Goal: Entertainment & Leisure: Consume media (video, audio)

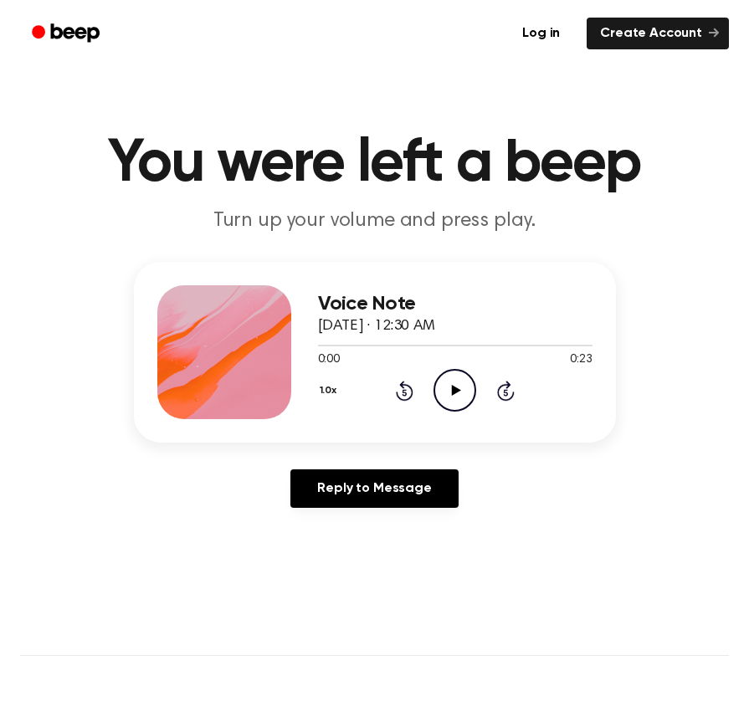
click at [455, 400] on icon "Play Audio" at bounding box center [454, 390] width 43 height 43
click at [453, 410] on circle at bounding box center [454, 390] width 41 height 41
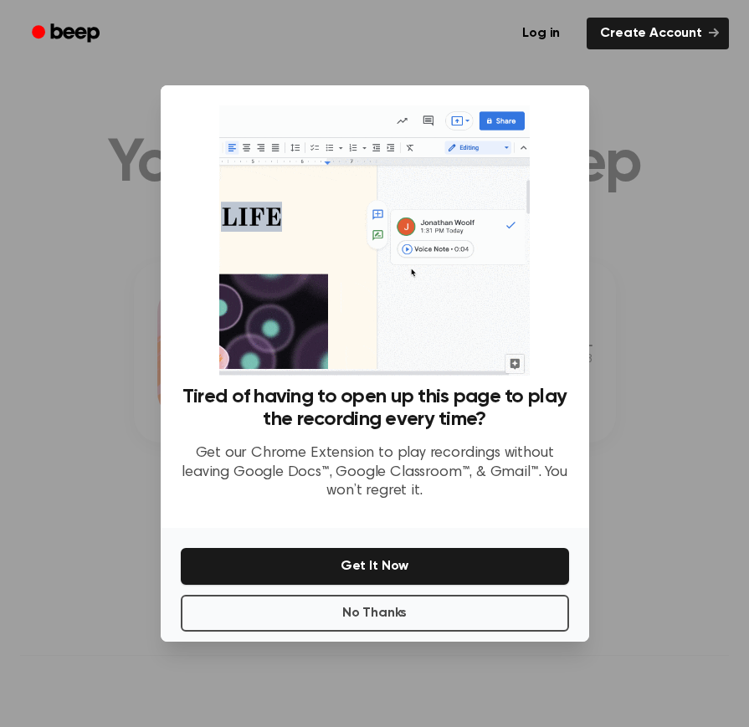
click at [615, 130] on div at bounding box center [374, 363] width 749 height 727
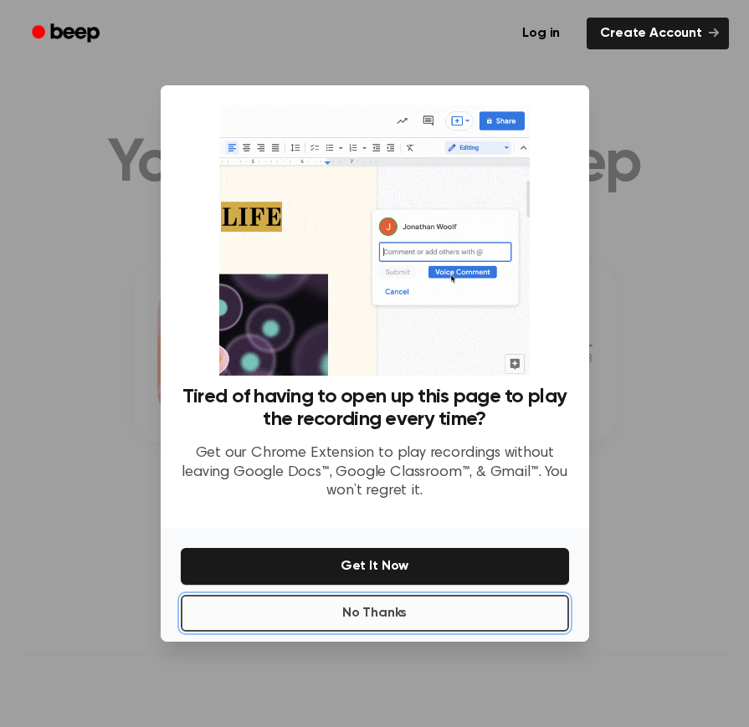
click at [473, 606] on button "No Thanks" at bounding box center [375, 613] width 388 height 37
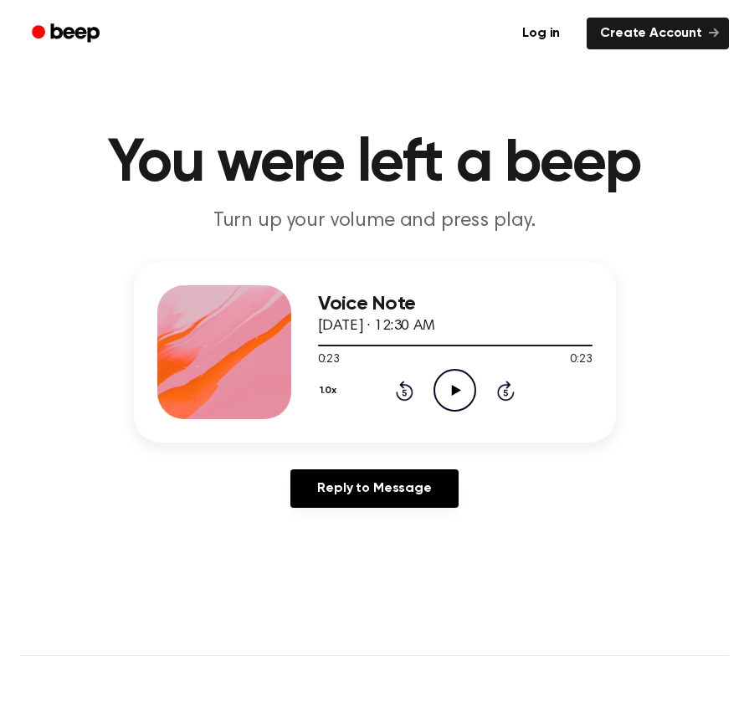
click at [461, 396] on icon "Play Audio" at bounding box center [454, 390] width 43 height 43
click at [451, 390] on icon "Play Audio" at bounding box center [454, 390] width 43 height 43
drag, startPoint x: 340, startPoint y: 344, endPoint x: 314, endPoint y: 345, distance: 25.9
click at [314, 345] on div "Voice Note [DATE] · 10:27 PM 0:04 0:37 Your browser does not support the [objec…" at bounding box center [375, 352] width 482 height 181
drag, startPoint x: 359, startPoint y: 340, endPoint x: 337, endPoint y: 342, distance: 21.9
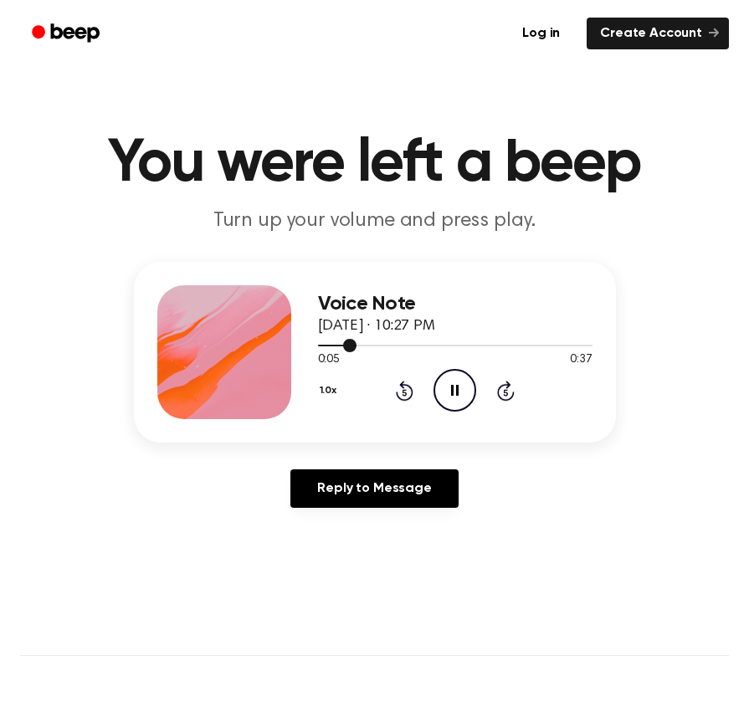
click at [337, 342] on div at bounding box center [455, 344] width 274 height 13
click at [345, 343] on div at bounding box center [455, 344] width 274 height 13
click at [446, 391] on icon "Play Audio" at bounding box center [454, 390] width 43 height 43
click at [451, 401] on icon "Play Audio" at bounding box center [454, 390] width 43 height 43
click at [437, 378] on circle at bounding box center [454, 390] width 41 height 41
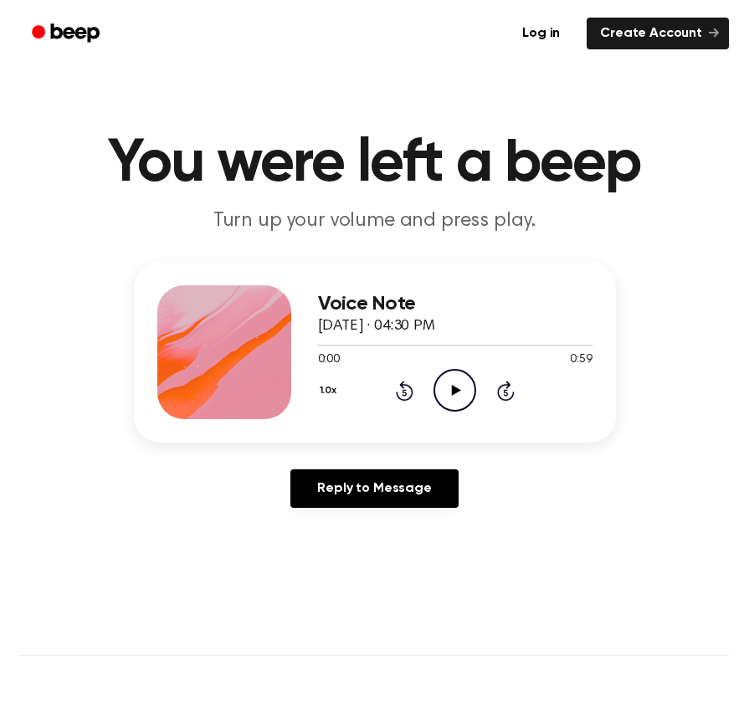
click at [464, 386] on icon "Play Audio" at bounding box center [454, 390] width 43 height 43
drag, startPoint x: 358, startPoint y: 345, endPoint x: 318, endPoint y: 338, distance: 40.7
click at [318, 338] on div at bounding box center [455, 344] width 274 height 13
click at [496, 342] on div at bounding box center [455, 344] width 274 height 13
drag, startPoint x: 311, startPoint y: 346, endPoint x: 412, endPoint y: 347, distance: 101.2
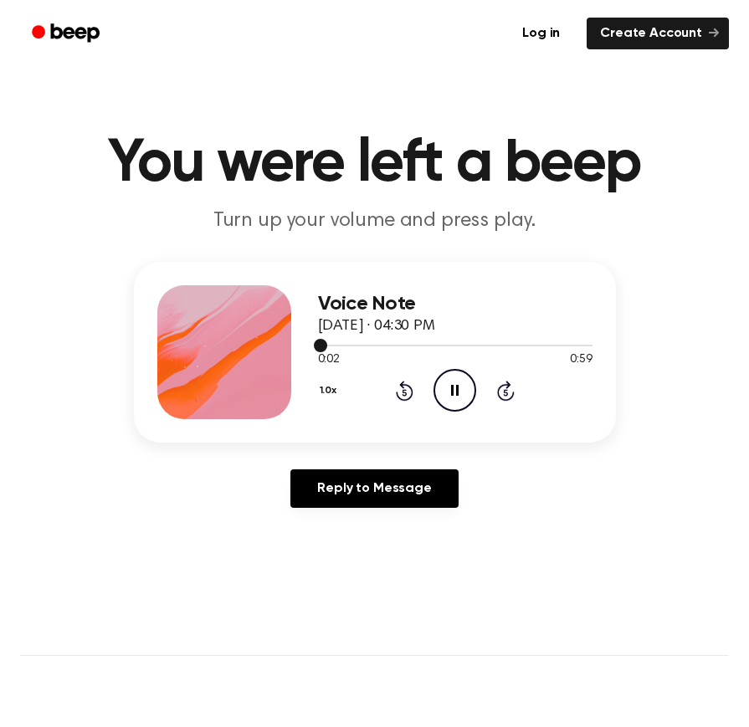
click at [412, 347] on div at bounding box center [455, 344] width 274 height 13
